Goal: Task Accomplishment & Management: Use online tool/utility

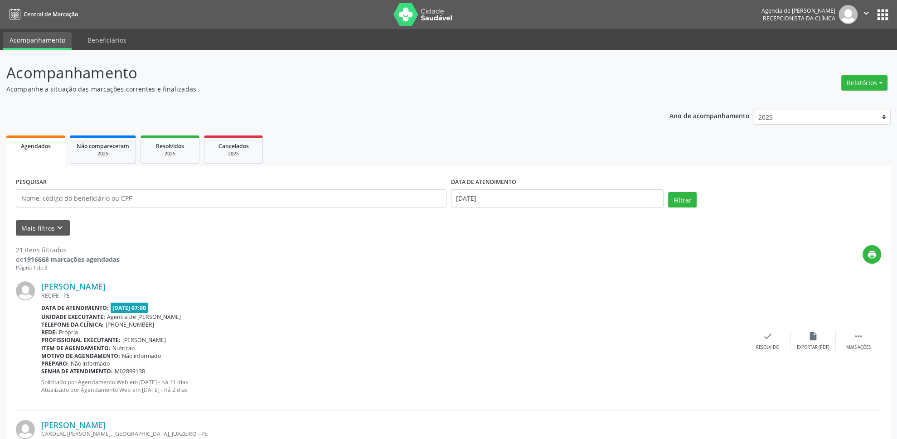
click at [886, 68] on div "Relatórios Agendamentos Procedimentos realizados" at bounding box center [864, 78] width 53 height 32
click at [872, 91] on div "Relatórios Agendamentos Procedimentos realizados" at bounding box center [864, 83] width 53 height 22
click at [878, 78] on button "Relatórios" at bounding box center [864, 82] width 46 height 15
click at [845, 101] on link "Agendamentos" at bounding box center [839, 103] width 97 height 13
select select "8"
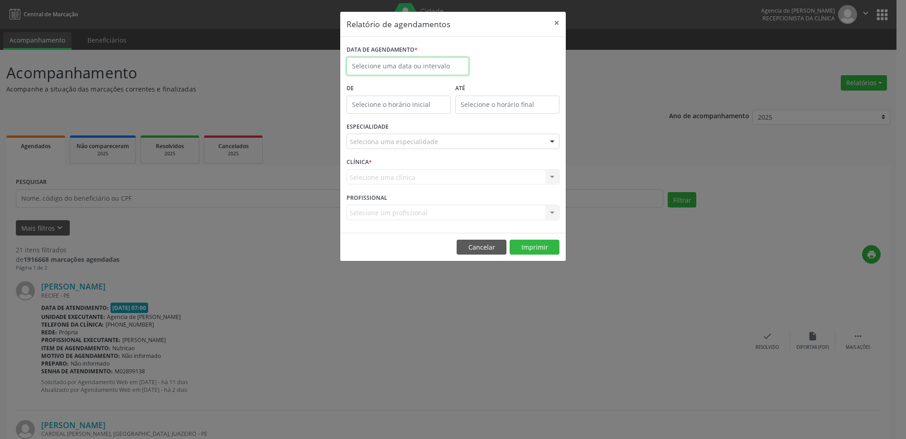
click at [389, 66] on input "text" at bounding box center [408, 66] width 122 height 18
click at [377, 113] on span "1" at bounding box center [377, 114] width 18 height 18
type input "[DATE]"
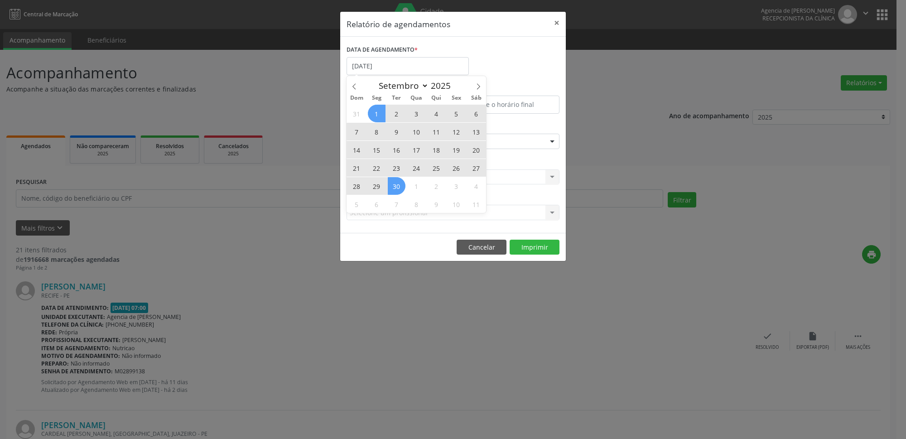
click at [400, 189] on span "30" at bounding box center [397, 186] width 18 height 18
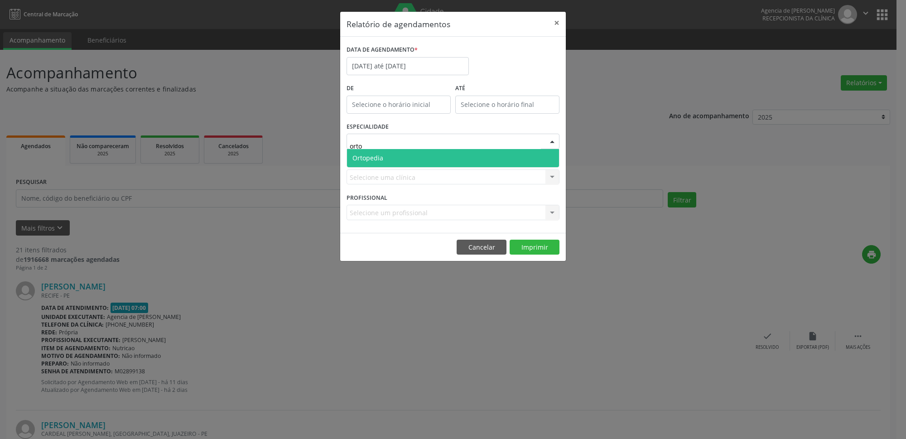
type input "ortop"
click at [386, 154] on span "Ortopedia" at bounding box center [453, 158] width 212 height 18
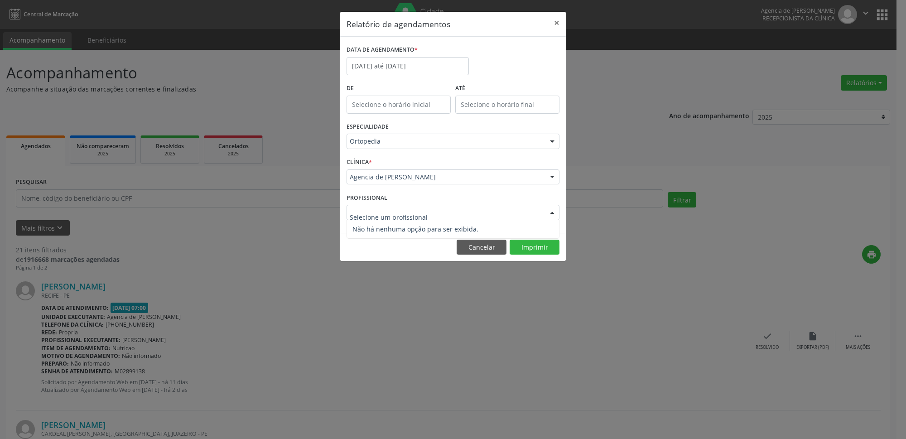
click at [424, 184] on div "Agencia de [PERSON_NAME]" at bounding box center [453, 177] width 213 height 15
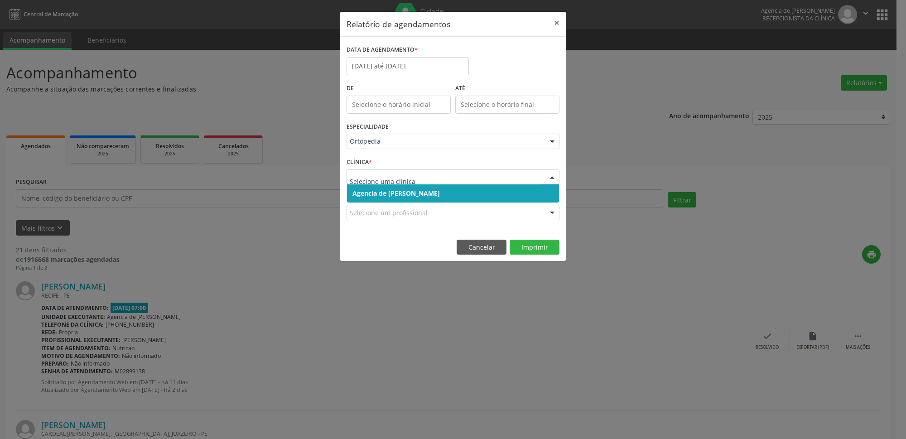
click at [419, 204] on div "PROFISSIONAL Selecione um profissional Nenhum resultado encontrado para: " " Nã…" at bounding box center [453, 208] width 218 height 35
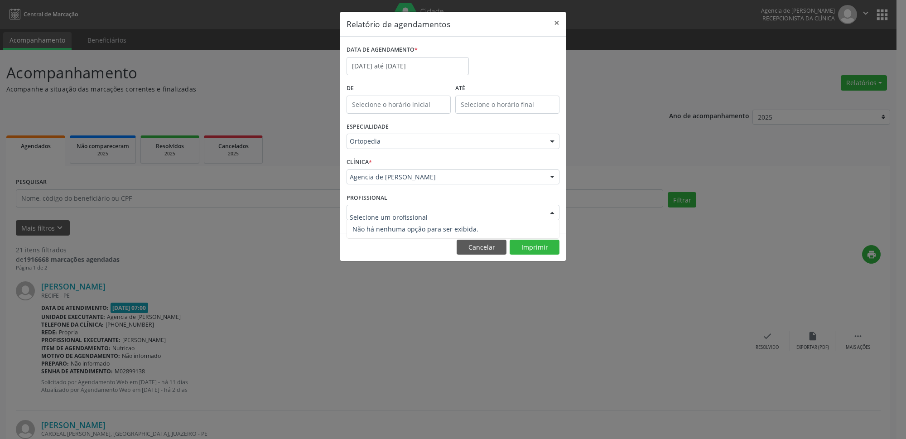
click at [415, 216] on input "text" at bounding box center [445, 217] width 191 height 18
click at [528, 244] on button "Imprimir" at bounding box center [535, 247] width 50 height 15
click at [414, 68] on input "[DATE] até [DATE]" at bounding box center [408, 66] width 122 height 18
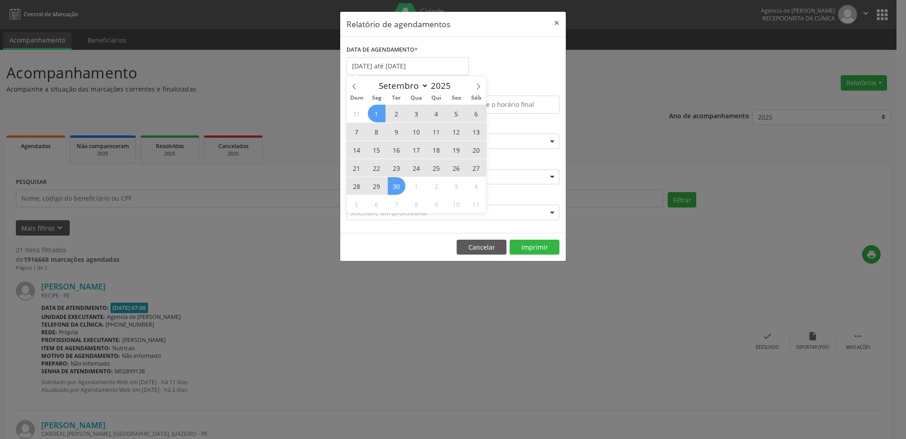
click at [374, 170] on span "22" at bounding box center [377, 168] width 18 height 18
type input "[DATE]"
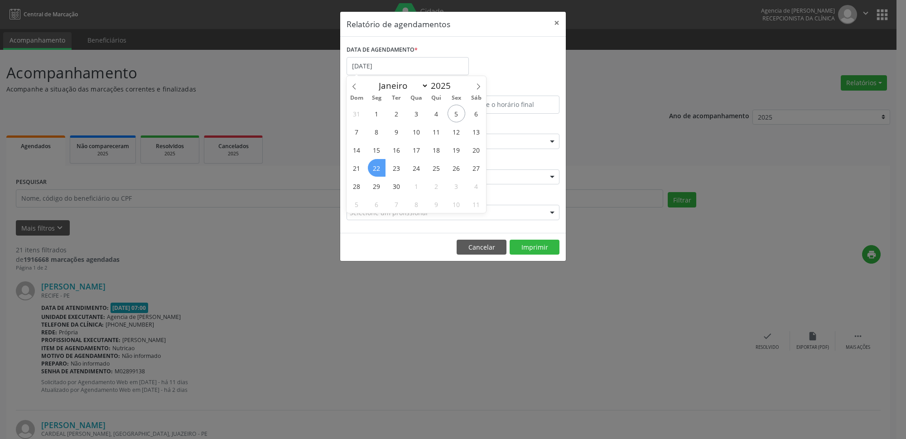
click at [376, 170] on span "22" at bounding box center [377, 168] width 18 height 18
click at [376, 170] on div "Agencia de [PERSON_NAME]" at bounding box center [453, 177] width 213 height 15
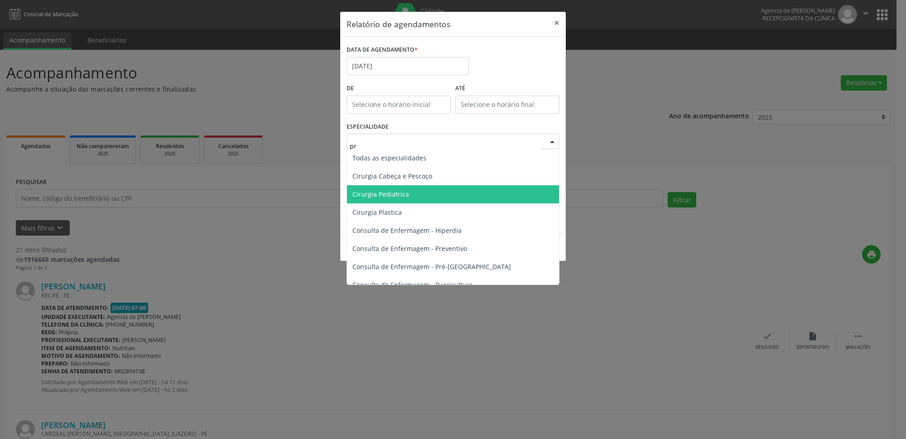
type input "pre"
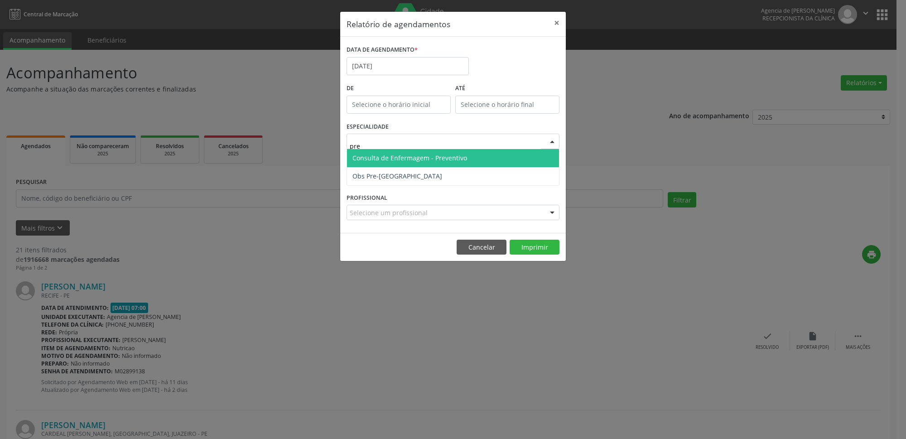
click at [410, 163] on span "Consulta de Enfermagem - Preventivo" at bounding box center [453, 158] width 212 height 18
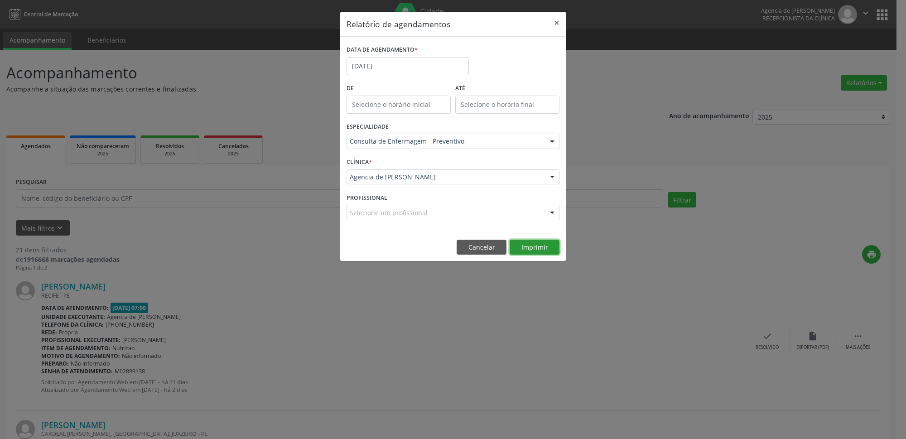
click at [526, 251] on button "Imprimir" at bounding box center [535, 247] width 50 height 15
